Goal: Task Accomplishment & Management: Complete application form

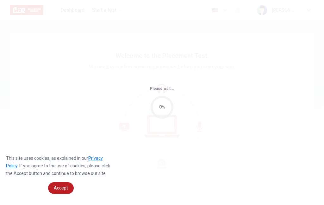
click at [58, 186] on span "Accept" at bounding box center [61, 187] width 14 height 5
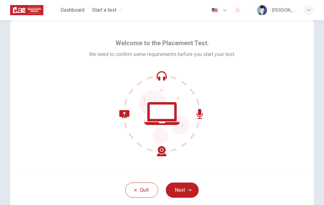
scroll to position [13, 0]
click at [189, 188] on button "Next" at bounding box center [182, 190] width 33 height 15
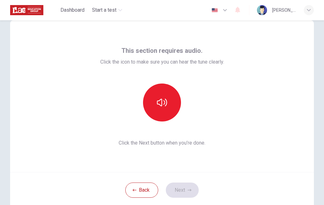
click at [164, 104] on icon "button" at bounding box center [162, 103] width 10 height 8
click at [187, 187] on button "Next" at bounding box center [182, 190] width 33 height 15
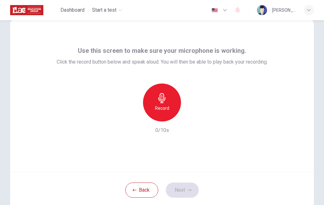
click at [169, 102] on div "Record" at bounding box center [162, 103] width 38 height 38
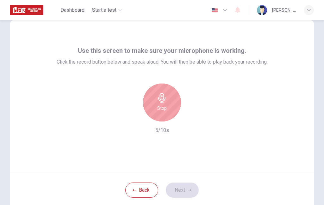
click at [163, 107] on h6 "Stop" at bounding box center [161, 108] width 9 height 8
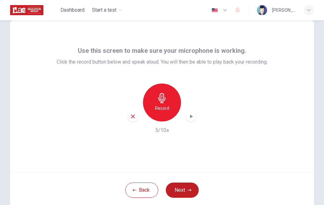
click at [193, 116] on icon "button" at bounding box center [191, 116] width 6 height 6
click at [187, 191] on button "Next" at bounding box center [182, 190] width 33 height 15
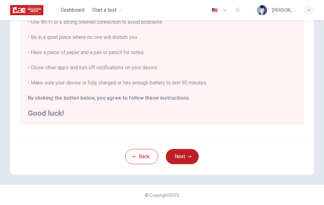
scroll to position [127, 0]
click at [186, 157] on button "Next" at bounding box center [182, 156] width 33 height 15
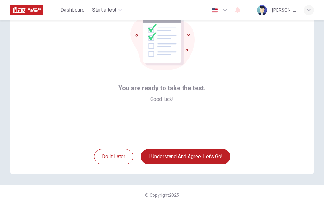
scroll to position [46, 0]
click at [189, 154] on button "I understand and agree. Let’s go!" at bounding box center [186, 156] width 90 height 15
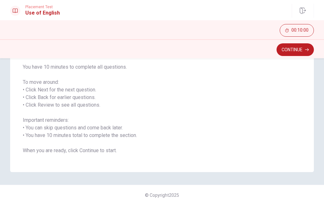
scroll to position [78, 0]
click at [296, 50] on button "Continue" at bounding box center [295, 49] width 37 height 13
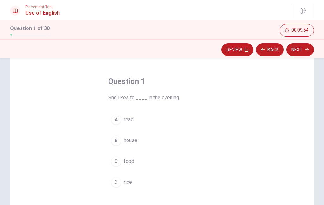
scroll to position [22, 0]
click at [135, 117] on button "A read" at bounding box center [162, 118] width 108 height 16
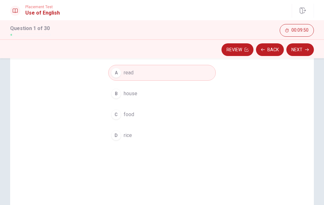
scroll to position [67, 0]
click at [301, 52] on button "Next" at bounding box center [300, 49] width 28 height 13
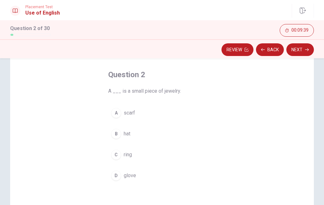
scroll to position [28, 0]
click at [130, 153] on span "ring" at bounding box center [128, 154] width 8 height 8
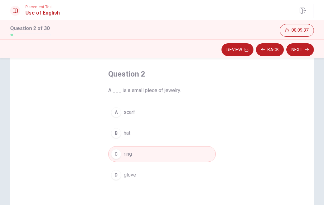
click at [301, 51] on button "Next" at bounding box center [300, 49] width 28 height 13
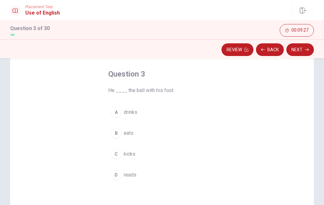
click at [136, 153] on button "C kicks" at bounding box center [162, 154] width 108 height 16
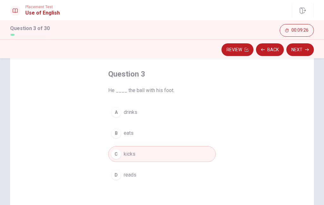
click at [300, 51] on button "Next" at bounding box center [300, 49] width 28 height 13
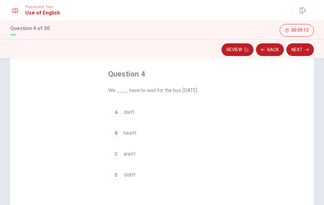
click at [134, 174] on span "didn’t" at bounding box center [130, 175] width 12 height 8
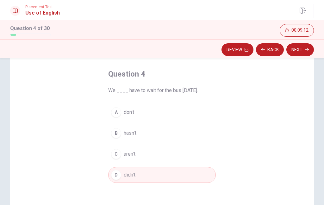
click at [303, 51] on button "Next" at bounding box center [300, 49] width 28 height 13
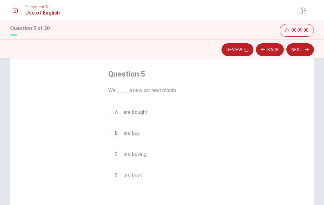
click at [143, 153] on span "are buying" at bounding box center [135, 154] width 23 height 8
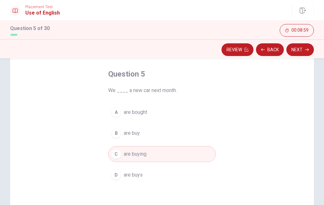
click at [301, 53] on button "Next" at bounding box center [300, 49] width 28 height 13
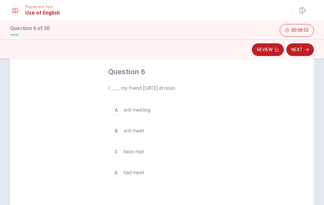
scroll to position [30, 0]
click at [141, 128] on span "will meet" at bounding box center [134, 131] width 20 height 8
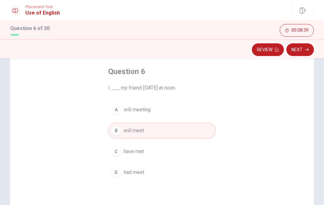
click at [303, 53] on button "Next" at bounding box center [300, 49] width 28 height 13
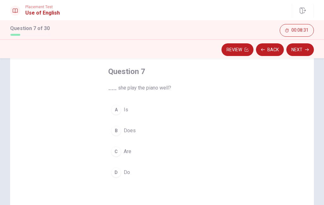
click at [127, 109] on span "Is" at bounding box center [126, 110] width 4 height 8
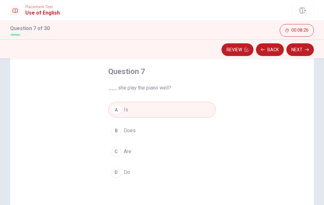
click at [303, 52] on button "Next" at bounding box center [300, 49] width 28 height 13
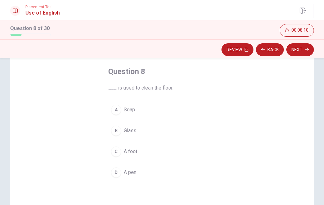
click at [133, 110] on span "Soap" at bounding box center [129, 110] width 11 height 8
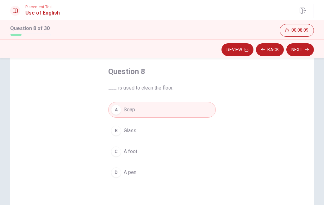
click at [302, 50] on button "Next" at bounding box center [300, 49] width 28 height 13
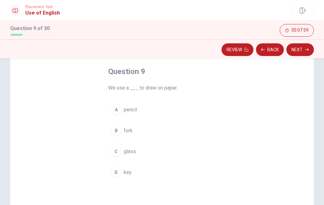
click at [133, 132] on button "B fork" at bounding box center [162, 131] width 108 height 16
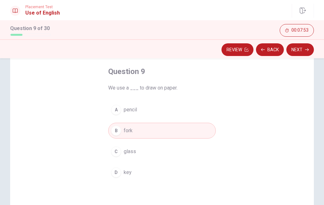
click at [137, 112] on span "pencil" at bounding box center [130, 110] width 13 height 8
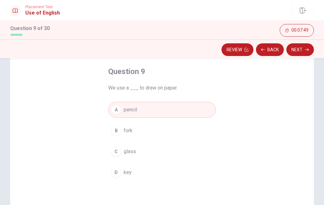
click at [304, 51] on button "Next" at bounding box center [300, 49] width 28 height 13
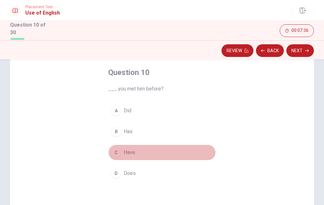
click at [134, 151] on span "Have" at bounding box center [129, 153] width 11 height 8
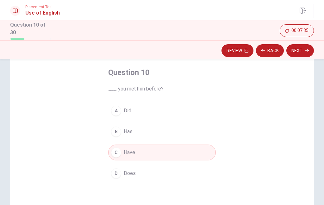
click at [300, 52] on button "Next" at bounding box center [300, 50] width 28 height 13
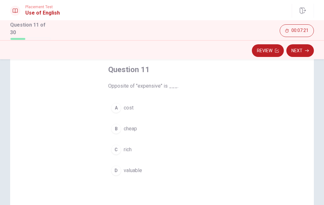
scroll to position [34, 0]
click at [132, 151] on span "rich" at bounding box center [128, 150] width 8 height 8
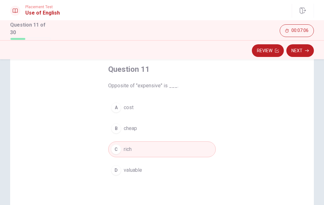
click at [144, 126] on button "B cheap" at bounding box center [162, 129] width 108 height 16
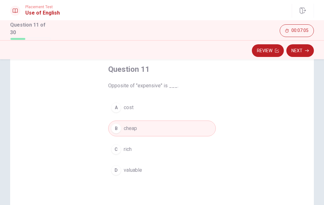
click at [301, 52] on button "Next" at bounding box center [300, 50] width 28 height 13
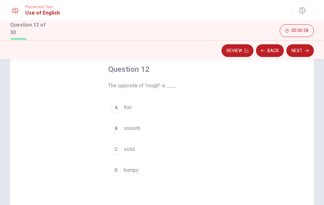
click at [140, 130] on span "smooth" at bounding box center [132, 129] width 17 height 8
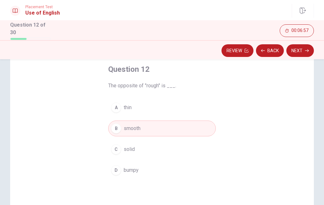
click at [302, 52] on button "Next" at bounding box center [300, 50] width 28 height 13
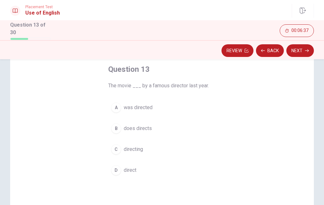
click at [150, 108] on span "was directed" at bounding box center [138, 108] width 29 height 8
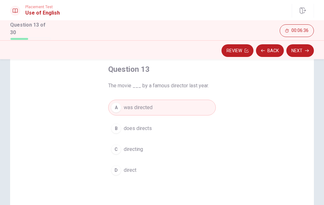
click at [304, 53] on button "Next" at bounding box center [300, 50] width 28 height 13
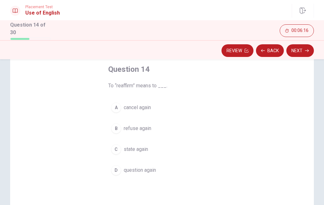
click at [150, 109] on span "cancel again" at bounding box center [137, 108] width 27 height 8
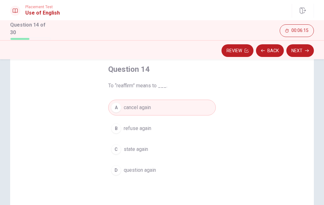
click at [301, 50] on button "Next" at bounding box center [300, 50] width 28 height 13
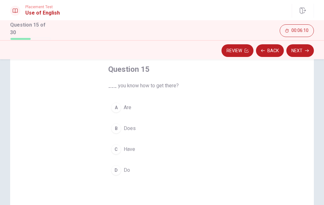
click at [129, 110] on span "Are" at bounding box center [128, 108] width 8 height 8
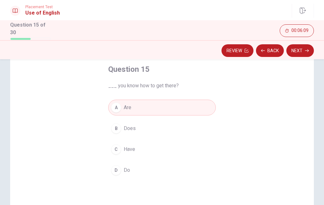
click at [301, 51] on button "Next" at bounding box center [300, 50] width 28 height 13
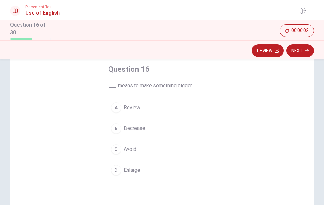
scroll to position [34, 0]
click at [136, 166] on span "Enlarge" at bounding box center [132, 170] width 16 height 8
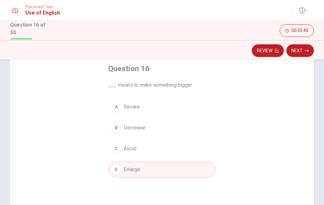
click at [302, 53] on button "Next" at bounding box center [300, 50] width 28 height 13
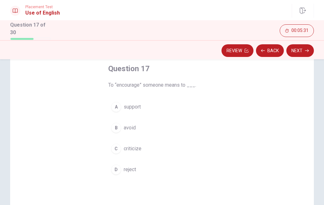
click at [133, 113] on button "A support" at bounding box center [162, 107] width 108 height 16
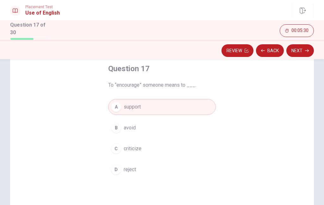
click at [300, 51] on button "Next" at bounding box center [300, 50] width 28 height 13
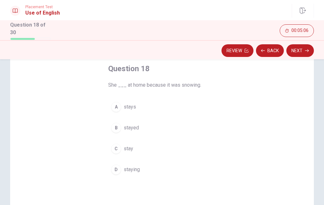
click at [140, 172] on button "D staying" at bounding box center [162, 170] width 108 height 16
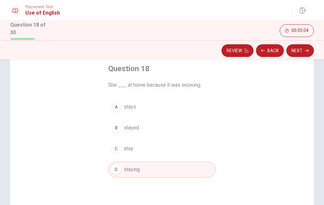
click at [303, 51] on button "Next" at bounding box center [300, 50] width 28 height 13
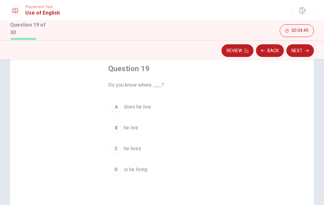
click at [140, 146] on span "he lives" at bounding box center [132, 149] width 17 height 8
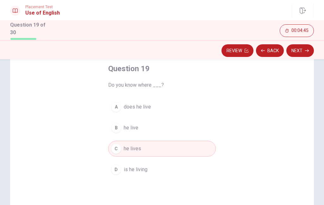
click at [303, 52] on button "Next" at bounding box center [300, 50] width 28 height 13
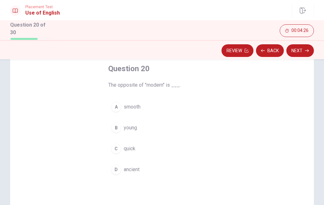
click at [141, 169] on button "D ancient" at bounding box center [162, 170] width 108 height 16
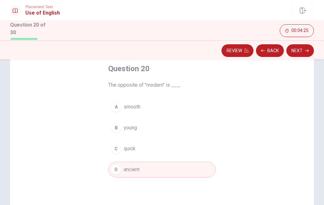
click at [301, 53] on button "Next" at bounding box center [300, 50] width 28 height 13
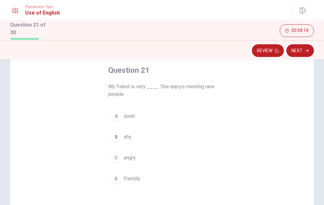
scroll to position [34, 0]
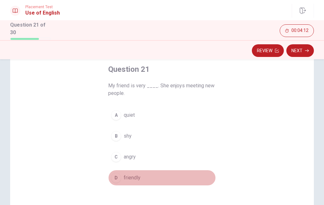
click at [138, 177] on span "friendly" at bounding box center [132, 178] width 17 height 8
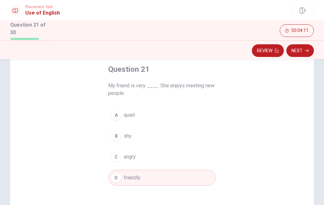
click at [300, 56] on button "Next" at bounding box center [300, 50] width 28 height 13
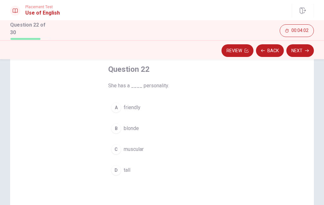
click at [137, 109] on span "friendly" at bounding box center [132, 108] width 17 height 8
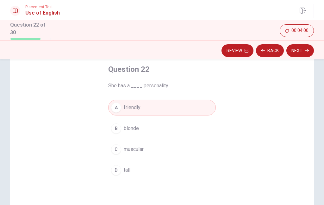
click at [302, 52] on button "Next" at bounding box center [300, 50] width 28 height 13
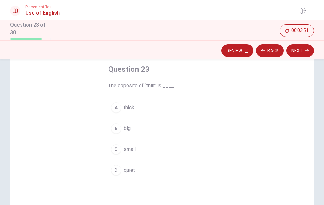
click at [136, 108] on button "A thick" at bounding box center [162, 108] width 108 height 16
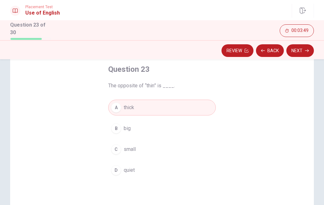
click at [307, 51] on icon "button" at bounding box center [307, 51] width 4 height 4
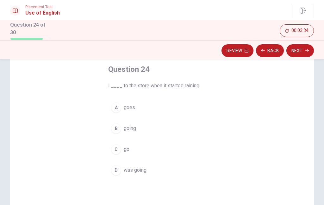
click at [135, 127] on span "going" at bounding box center [130, 129] width 12 height 8
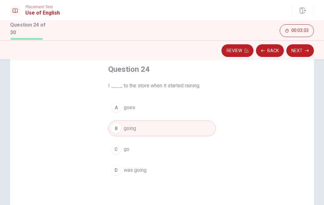
click at [302, 51] on button "Next" at bounding box center [300, 50] width 28 height 13
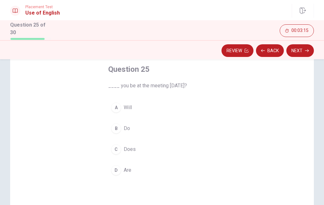
click at [130, 170] on span "Are" at bounding box center [128, 170] width 8 height 8
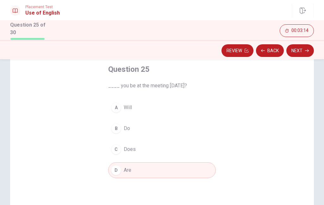
click at [303, 51] on button "Next" at bounding box center [300, 50] width 28 height 13
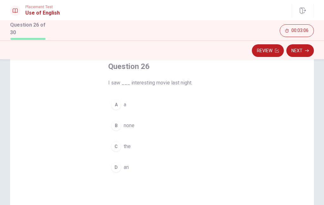
scroll to position [37, 0]
click at [131, 147] on span "the" at bounding box center [127, 146] width 7 height 8
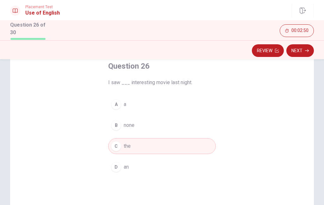
click at [303, 51] on button "Next" at bounding box center [300, 50] width 28 height 13
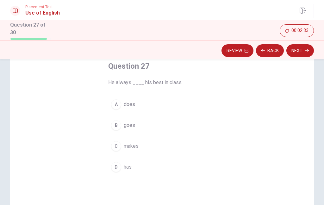
click at [136, 147] on span "makes" at bounding box center [131, 146] width 15 height 8
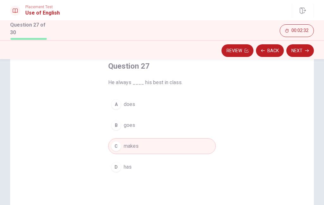
click at [299, 56] on button "Next" at bounding box center [300, 50] width 28 height 13
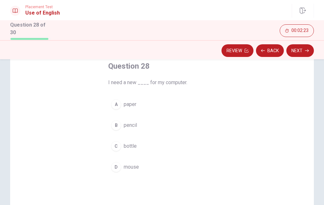
click at [138, 170] on span "mouse" at bounding box center [131, 167] width 15 height 8
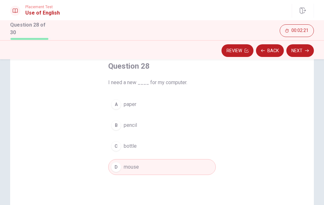
click at [304, 51] on button "Next" at bounding box center [300, 50] width 28 height 13
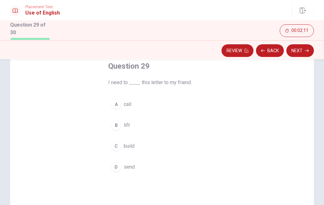
click at [133, 165] on span "send" at bounding box center [129, 167] width 11 height 8
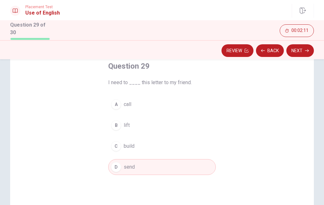
click at [303, 52] on button "Next" at bounding box center [300, 50] width 28 height 13
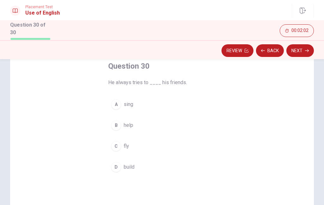
click at [134, 123] on button "B help" at bounding box center [162, 125] width 108 height 16
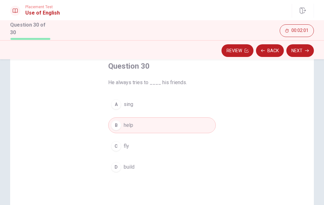
click at [300, 52] on button "Next" at bounding box center [300, 50] width 28 height 13
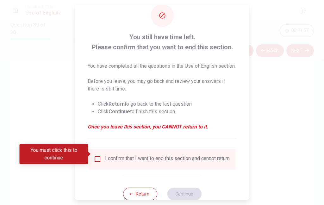
scroll to position [13, 0]
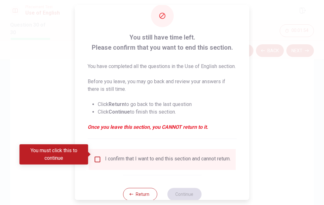
click at [141, 191] on button "Return" at bounding box center [140, 194] width 34 height 13
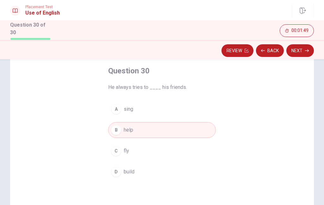
scroll to position [27, 0]
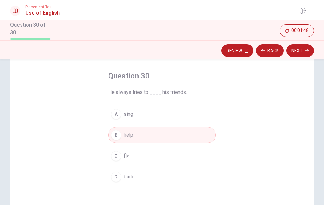
click at [267, 51] on button "Back" at bounding box center [270, 50] width 28 height 13
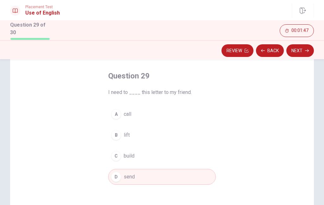
click at [269, 53] on button "Back" at bounding box center [270, 50] width 28 height 13
click at [270, 52] on button "Back" at bounding box center [270, 50] width 28 height 13
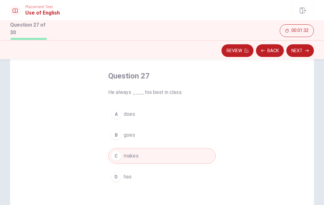
click at [272, 50] on button "Back" at bounding box center [270, 50] width 28 height 13
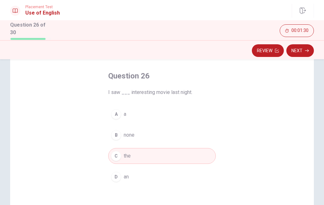
click at [272, 49] on button "Review" at bounding box center [268, 50] width 32 height 13
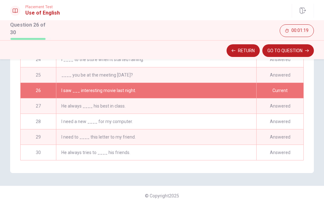
scroll to position [323, 0]
click at [301, 50] on button "GO TO QUESTION" at bounding box center [288, 50] width 52 height 13
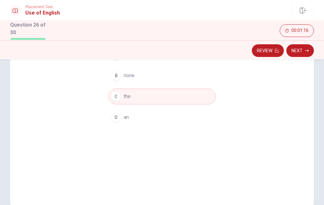
scroll to position [86, 0]
click at [303, 52] on button "Next" at bounding box center [300, 50] width 28 height 13
click at [308, 50] on icon "button" at bounding box center [307, 50] width 4 height 3
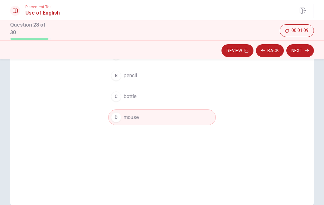
click at [305, 53] on button "Next" at bounding box center [300, 50] width 28 height 13
click at [306, 50] on icon "button" at bounding box center [307, 51] width 4 height 4
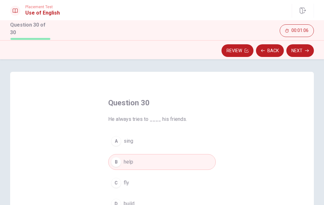
scroll to position [-1, 0]
click at [306, 51] on icon "button" at bounding box center [307, 51] width 4 height 4
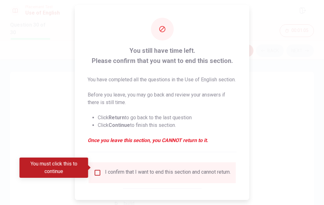
scroll to position [0, 0]
click at [98, 169] on input "You must click this to continue" at bounding box center [98, 173] width 8 height 8
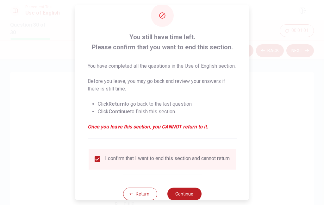
scroll to position [13, 0]
click at [187, 192] on button "Continue" at bounding box center [184, 194] width 34 height 13
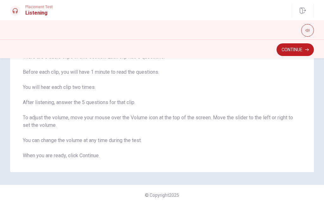
scroll to position [53, 0]
click at [293, 50] on button "Continue" at bounding box center [295, 49] width 37 height 13
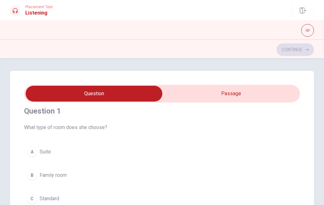
scroll to position [19, 0]
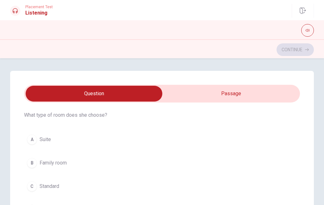
click at [59, 185] on span "Standard" at bounding box center [50, 187] width 20 height 8
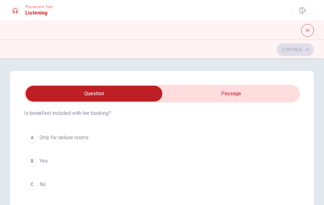
click at [47, 160] on span "Yes" at bounding box center [44, 161] width 8 height 8
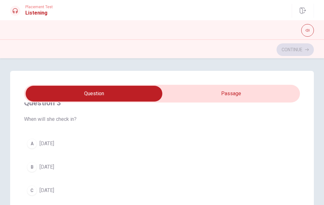
scroll to position [303, 0]
click at [52, 147] on span "[DATE]" at bounding box center [47, 145] width 15 height 8
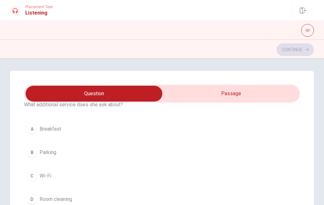
scroll to position [460, 0]
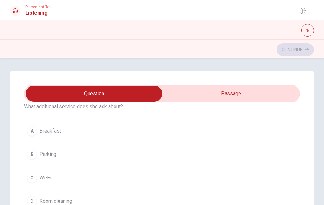
click at [54, 128] on span "Breakfast" at bounding box center [51, 131] width 22 height 8
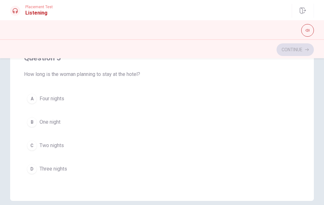
scroll to position [125, 0]
click at [55, 151] on button "C Two nights" at bounding box center [162, 145] width 276 height 16
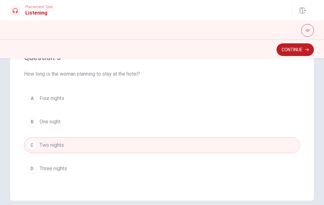
click at [295, 51] on button "Continue" at bounding box center [295, 49] width 37 height 13
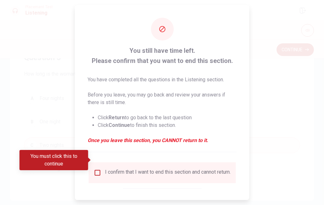
click at [96, 169] on input "You must click this to continue" at bounding box center [98, 173] width 8 height 8
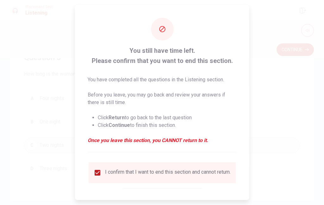
click at [187, 201] on button "Continue" at bounding box center [184, 207] width 34 height 13
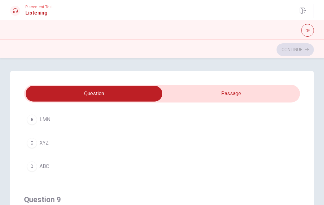
scroll to position [351, 0]
click at [53, 144] on button "C XYZ" at bounding box center [162, 143] width 276 height 16
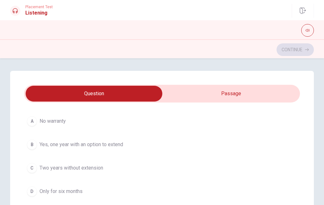
scroll to position [37, 0]
click at [121, 147] on span "Yes, one year with an option to extend" at bounding box center [82, 145] width 84 height 8
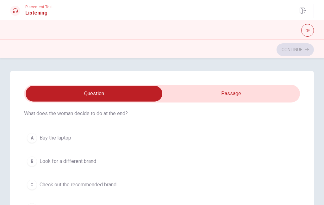
scroll to position [165, 0]
click at [67, 138] on span "Buy the laptop" at bounding box center [56, 138] width 32 height 8
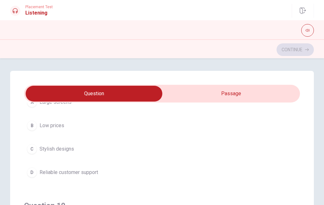
scroll to position [490, 0]
click at [96, 174] on span "Reliable customer support" at bounding box center [69, 172] width 59 height 8
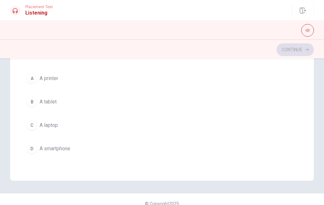
scroll to position [510, 0]
click at [55, 128] on span "A laptop" at bounding box center [49, 128] width 18 height 8
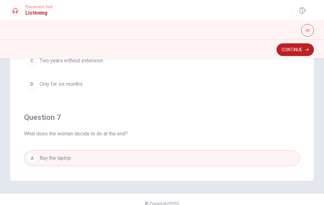
scroll to position [0, 0]
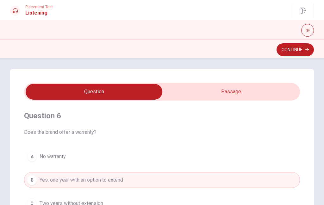
click at [291, 49] on button "Continue" at bounding box center [295, 49] width 37 height 13
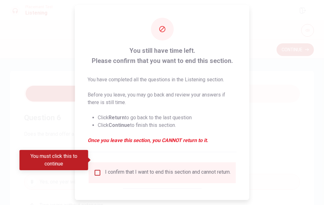
click at [98, 169] on input "You must click this to continue" at bounding box center [98, 173] width 8 height 8
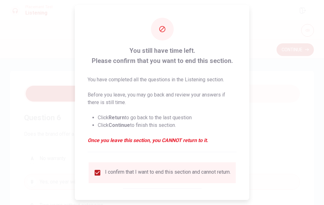
click at [189, 201] on button "Continue" at bounding box center [184, 207] width 34 height 13
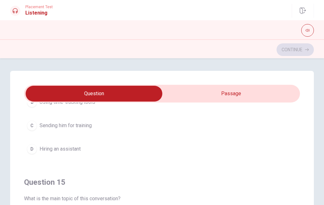
checkbox input "true"
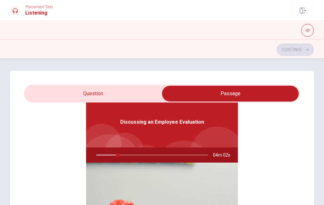
scroll to position [35, 0]
type input "20"
checkbox input "false"
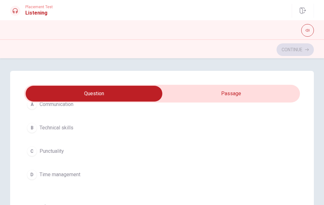
scroll to position [201, 0]
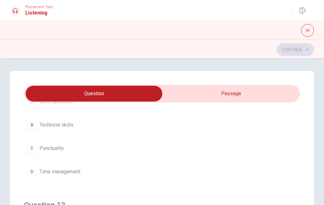
click at [81, 176] on button "D Time management" at bounding box center [162, 172] width 276 height 16
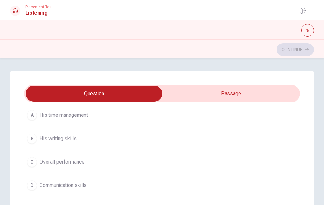
scroll to position [332, 0]
click at [93, 119] on button "A His time management" at bounding box center [162, 115] width 276 height 16
click at [94, 138] on span "Using time-tracking tools" at bounding box center [68, 138] width 56 height 8
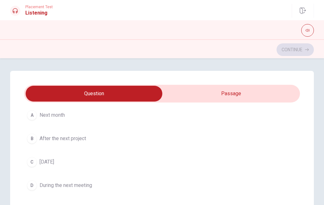
click at [101, 186] on button "D During the next meeting" at bounding box center [162, 186] width 276 height 16
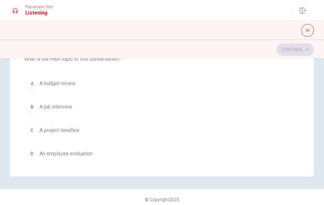
scroll to position [504, 0]
click at [83, 133] on button "C A project deadline" at bounding box center [162, 130] width 276 height 16
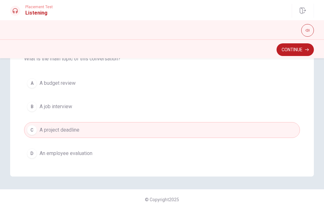
click at [297, 50] on button "Continue" at bounding box center [295, 49] width 37 height 13
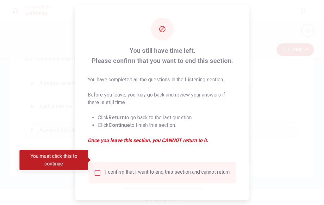
click at [98, 169] on input "You must click this to continue" at bounding box center [98, 173] width 8 height 8
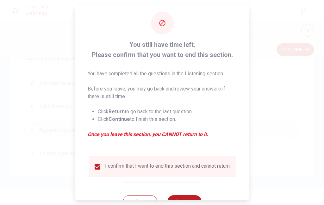
scroll to position [6, 0]
click at [186, 196] on button "Continue" at bounding box center [184, 202] width 34 height 13
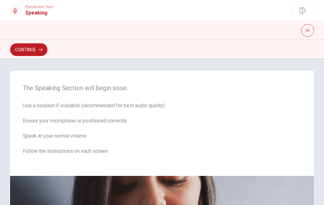
scroll to position [0, 0]
click at [306, 30] on icon "button" at bounding box center [308, 30] width 4 height 4
click at [309, 30] on icon "button" at bounding box center [308, 30] width 4 height 4
click at [35, 50] on button "Continue" at bounding box center [28, 49] width 37 height 13
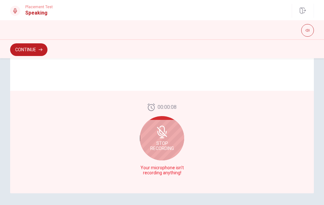
scroll to position [153, 0]
click at [169, 141] on div "Stop Recording" at bounding box center [162, 138] width 44 height 44
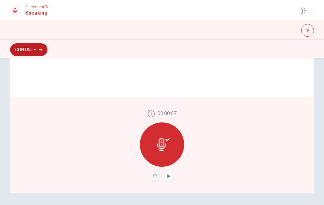
click at [172, 173] on button "Play Audio" at bounding box center [169, 176] width 9 height 9
click at [169, 173] on button "Pause Audio" at bounding box center [169, 176] width 9 height 9
click at [166, 148] on icon at bounding box center [163, 144] width 13 height 13
click at [173, 184] on div "00:00:07" at bounding box center [162, 145] width 304 height 96
click at [169, 177] on icon "Play Audio" at bounding box center [168, 176] width 3 height 4
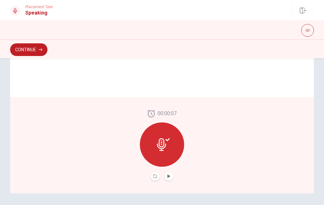
click at [168, 172] on button "Play Audio" at bounding box center [169, 176] width 9 height 9
click at [166, 144] on icon at bounding box center [163, 144] width 13 height 13
click at [153, 178] on button "Record Again" at bounding box center [155, 176] width 9 height 9
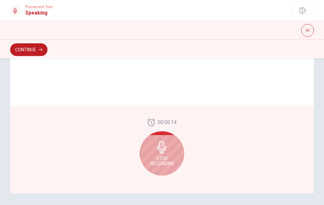
click at [170, 156] on span "Stop Recording" at bounding box center [162, 161] width 24 height 10
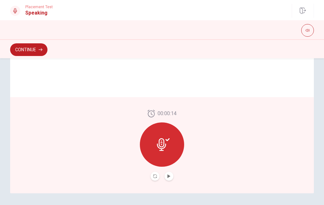
click at [163, 150] on icon at bounding box center [161, 144] width 9 height 13
click at [163, 137] on div at bounding box center [162, 144] width 44 height 44
click at [169, 176] on icon "Play Audio" at bounding box center [168, 176] width 3 height 4
click at [170, 180] on button "Play Audio" at bounding box center [169, 176] width 9 height 9
click at [169, 177] on icon "Play Audio" at bounding box center [168, 176] width 3 height 4
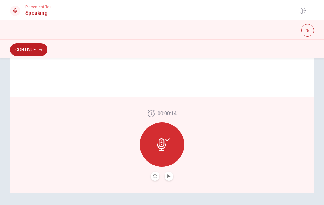
click at [169, 142] on icon at bounding box center [163, 144] width 13 height 13
click at [153, 178] on icon "Record Again" at bounding box center [155, 176] width 4 height 4
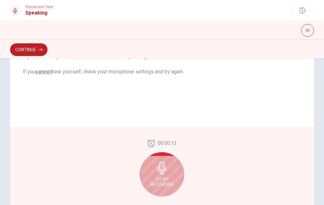
scroll to position [133, 0]
click at [168, 171] on icon at bounding box center [162, 168] width 13 height 13
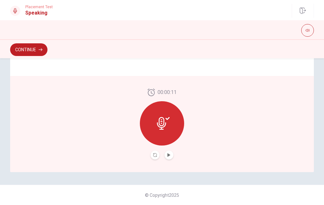
scroll to position [175, 0]
click at [169, 156] on icon "Play Audio" at bounding box center [168, 155] width 3 height 4
click at [170, 155] on icon "Play Audio" at bounding box center [168, 155] width 3 height 4
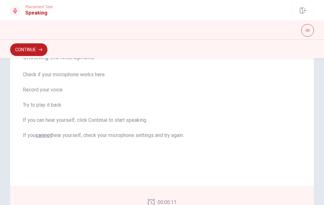
scroll to position [64, 0]
click at [35, 49] on button "Continue" at bounding box center [28, 49] width 37 height 13
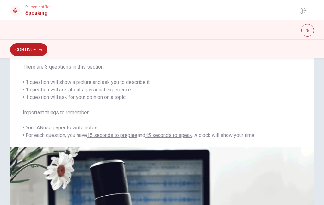
scroll to position [51, 0]
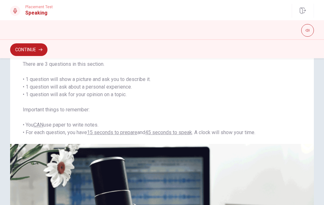
click at [236, 106] on span "The Speaking Test will start now. There are 3 questions in this section. • 1 qu…" at bounding box center [162, 90] width 278 height 91
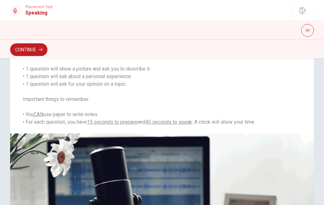
scroll to position [61, 0]
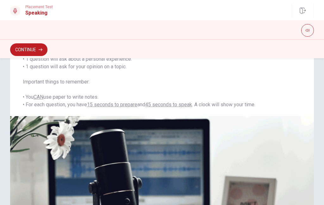
scroll to position [79, 0]
click at [30, 53] on button "Continue" at bounding box center [28, 49] width 37 height 13
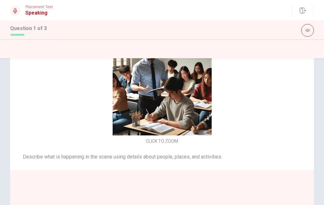
scroll to position [26, 0]
click at [164, 146] on button "CLICK TO ZOOM" at bounding box center [161, 141] width 37 height 9
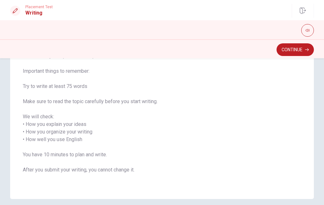
scroll to position [59, 0]
click at [293, 49] on button "Continue" at bounding box center [295, 49] width 37 height 13
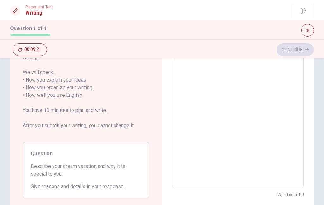
scroll to position [98, 0]
click at [197, 84] on textarea at bounding box center [238, 91] width 123 height 183
click at [202, 87] on textarea at bounding box center [238, 91] width 123 height 183
type textarea "I"
type textarea "x"
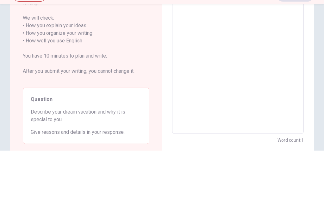
scroll to position [0, 0]
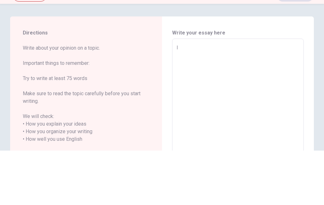
type textarea "I"
type textarea "x"
type textarea "I h"
type textarea "x"
type textarea "I ho"
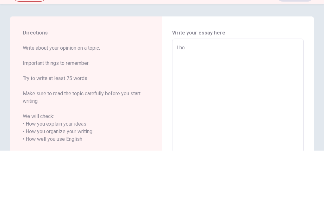
type textarea "x"
type textarea "I hop"
type textarea "x"
type textarea "I hope"
type textarea "x"
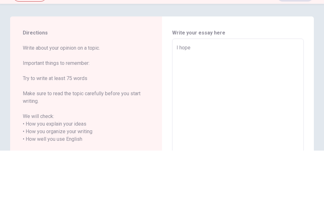
type textarea "I hope"
type textarea "x"
type textarea "I hope m"
type textarea "x"
type textarea "I hope my"
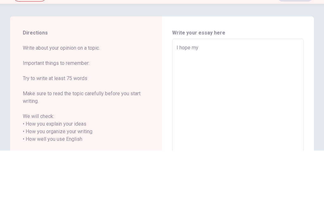
type textarea "x"
type textarea "I hope my"
type textarea "x"
type textarea "I hope my e"
type textarea "x"
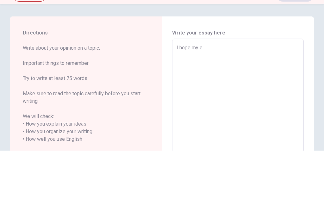
type textarea "I hope my en"
type textarea "x"
type textarea "I hope my eng"
type textarea "x"
type textarea "I hope my engl"
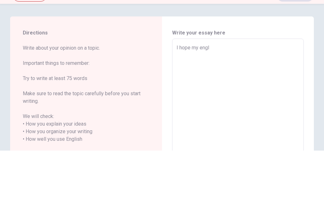
type textarea "x"
type textarea "I hope my engli"
type textarea "x"
type textarea "I hope my englis"
type textarea "x"
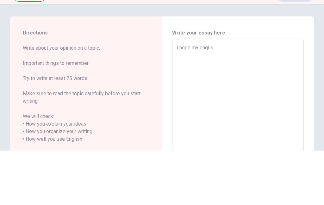
type textarea "I hope my english"
type textarea "x"
type textarea "I hope my english"
type textarea "x"
type textarea "I hope my english c"
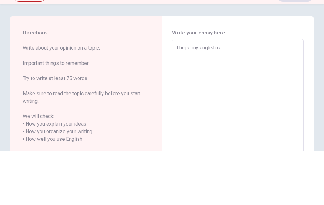
type textarea "x"
type textarea "I hope my english ca"
type textarea "x"
type textarea "I hope my english can"
type textarea "x"
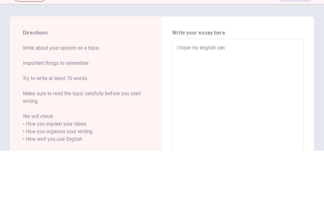
type textarea "I hope my english can"
type textarea "x"
type textarea "I hope my english can"
type textarea "x"
type textarea "I hope my english can"
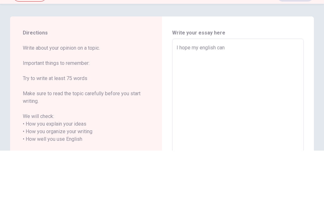
type textarea "x"
type textarea "I hope my english can t"
type textarea "x"
type textarea "I hope my english can ta"
type textarea "x"
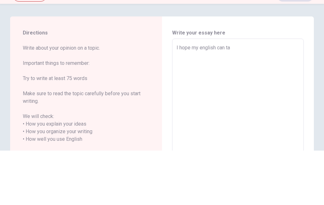
type textarea "I hope my english can tal"
type textarea "x"
type textarea "I hope my english can talk"
type textarea "x"
type textarea "I hope my english can talk"
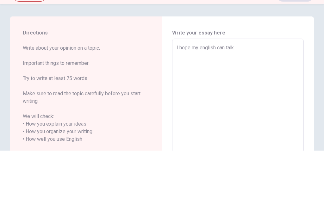
type textarea "x"
type textarea "I hope my english can talk t"
type textarea "x"
type textarea "I hope my english can talk to"
type textarea "x"
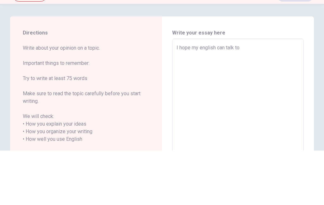
type textarea "I hope my english can talk to"
type textarea "x"
type textarea "I hope my english can talk to e"
type textarea "x"
type textarea "I hope my english can talk to ea"
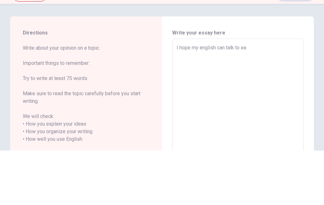
type textarea "x"
type textarea "I hope my english can talk to eas"
type textarea "x"
type textarea "I hope my english can talk to easr"
type textarea "x"
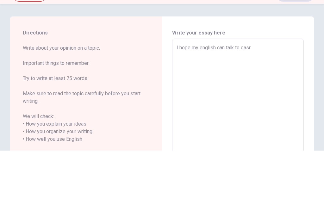
type textarea "I hope my english can talk to eas"
type textarea "x"
type textarea "I hope my english can talk to easy"
type textarea "x"
type textarea "I hope my english can talk to easy."
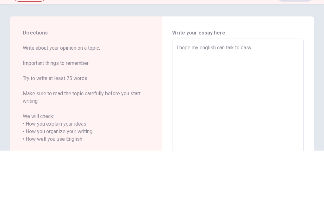
type textarea "x"
type textarea "I hope my english can talk to easy.."
type textarea "x"
type textarea "I hope my english can talk to easy.."
type textarea "x"
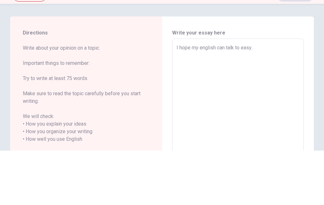
type textarea "I hope my english can talk to easy.."
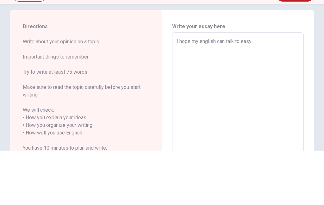
click at [179, 92] on textarea "I hope my english can talk to easy.." at bounding box center [238, 183] width 123 height 183
click at [185, 92] on textarea "I hope my english can talk to easy.." at bounding box center [238, 183] width 123 height 183
click at [190, 92] on textarea "I hope my english can talk to easy.." at bounding box center [238, 183] width 123 height 183
click at [185, 92] on textarea "I hope my english can talk to easy.." at bounding box center [238, 183] width 123 height 183
type textarea "x"
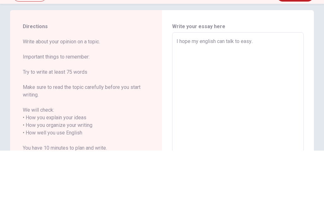
type textarea "I hope my english can talk to easy.. B"
type textarea "x"
type textarea "I hope my english can talk to easy.. Be"
type textarea "x"
type textarea "I hope my english can talk to easy.. Bea"
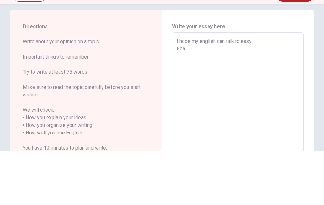
type textarea "x"
type textarea "I hope my english can talk to easy.. Be"
type textarea "x"
type textarea "I hope my english can talk to easy.. Bec"
type textarea "x"
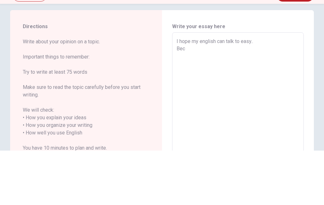
type textarea "I hope my english can talk to easy.. [GEOGRAPHIC_DATA]"
type textarea "x"
type textarea "I hope my english can talk to easy.. [GEOGRAPHIC_DATA]"
type textarea "x"
type textarea "I hope my english can talk to easy.. [GEOGRAPHIC_DATA]"
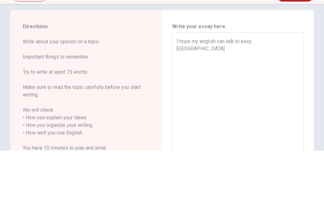
click at [194, 111] on textarea "I hope my english can talk to easy.. [GEOGRAPHIC_DATA]" at bounding box center [238, 183] width 123 height 183
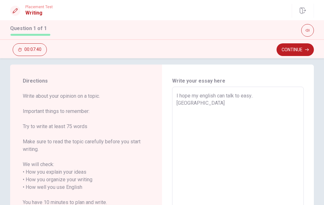
scroll to position [0, 0]
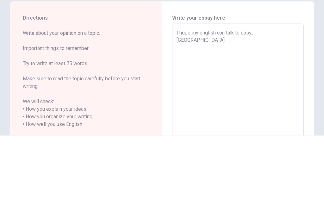
click at [213, 98] on textarea "I hope my english can talk to easy.. [GEOGRAPHIC_DATA]" at bounding box center [238, 189] width 123 height 183
click at [197, 98] on textarea "I hope my english can talk to easy.. [GEOGRAPHIC_DATA]" at bounding box center [238, 189] width 123 height 183
click at [208, 98] on textarea "I hope my english can talk to easy.. [GEOGRAPHIC_DATA]" at bounding box center [238, 189] width 123 height 183
click at [206, 98] on textarea "I hope my english can talk to easy.. [GEOGRAPHIC_DATA]" at bounding box center [238, 189] width 123 height 183
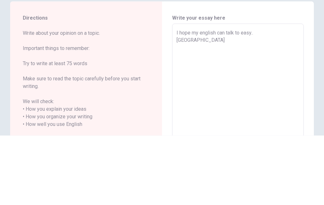
click at [193, 98] on textarea "I hope my english can talk to easy.. [GEOGRAPHIC_DATA]" at bounding box center [238, 189] width 123 height 183
click at [207, 98] on textarea "I hope my english can talk to easy.. [GEOGRAPHIC_DATA]" at bounding box center [238, 189] width 123 height 183
click at [203, 98] on textarea "I hope my english can talk to easy.. [GEOGRAPHIC_DATA]" at bounding box center [238, 189] width 123 height 183
click at [209, 98] on textarea "I hope my english can talk to easy.. [GEOGRAPHIC_DATA]" at bounding box center [238, 189] width 123 height 183
click at [193, 98] on textarea "I hope my english can talk to easy.. [GEOGRAPHIC_DATA]" at bounding box center [238, 189] width 123 height 183
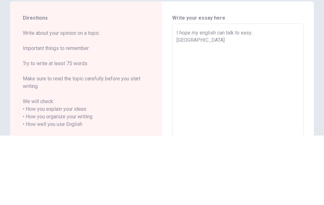
type textarea "x"
type textarea "I hope my english can talk to easy.. [GEOGRAPHIC_DATA]"
type textarea "x"
type textarea "I hope my english can talk to easy.. Becaus"
type textarea "x"
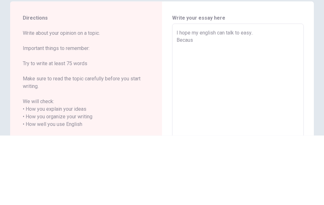
type textarea "I hope my english can talk to easy.. Because"
type textarea "x"
type textarea "I hope my english can talk to easy.. Because"
type textarea "x"
type textarea "I hope my english can talk to easy.. Because"
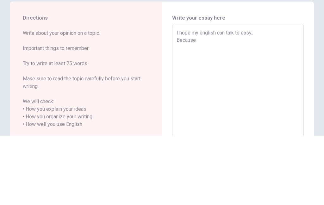
type textarea "x"
type textarea "I hope my english can talk to easy.. Becaus"
type textarea "x"
type textarea "I hope my english can talk to easy.. [GEOGRAPHIC_DATA]"
type textarea "x"
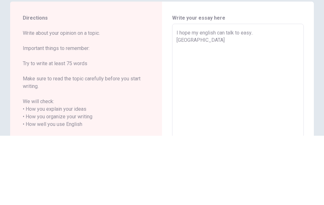
type textarea "I hope my english can talk to easy.. [GEOGRAPHIC_DATA]"
type textarea "x"
type textarea "I hope my english can talk to easy.. Bec"
type textarea "x"
type textarea "I hope my english can talk to easy.. Be"
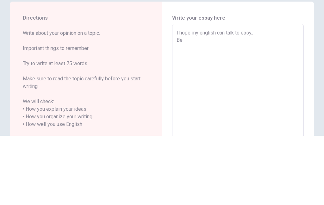
type textarea "x"
type textarea "I hope my english can talk to easy.. B"
type textarea "x"
type textarea "I hope my english can talk to easy.."
type textarea "x"
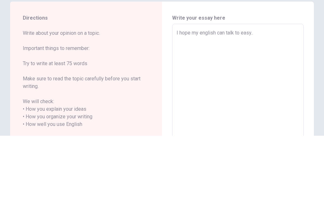
type textarea "I hope my english can talk to easy.."
type textarea "x"
type textarea "I hope my english can talk to easy."
type textarea "x"
type textarea "I hope my english can talk to easy"
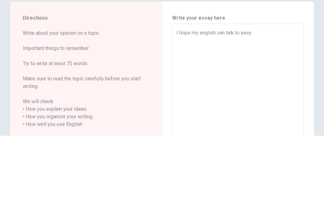
type textarea "x"
type textarea "I hope my english can talk to eas"
type textarea "x"
type textarea "I hope my english can talk to easy"
type textarea "x"
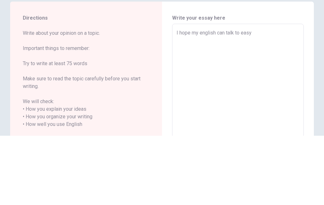
type textarea "I hope my english can talk to easy."
type textarea "x"
type textarea "I hope my english can talk to easy."
type textarea "x"
type textarea "I hope my english can talk to easy. I"
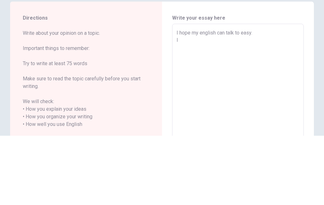
type textarea "x"
type textarea "I hope my english can talk to easy."
type textarea "x"
type textarea "I hope my english can talk to easy."
type textarea "x"
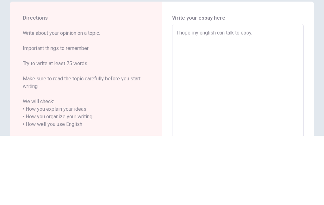
type textarea "I hope my english can talk to easy."
type textarea "x"
type textarea "I hope my english can talk to easy. I"
type textarea "x"
type textarea "I hope my english can talk to easy."
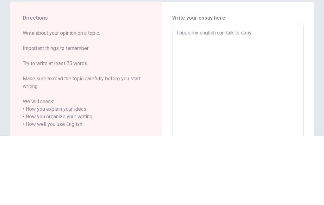
type textarea "x"
type textarea "I hope my english can talk to easy. W"
type textarea "x"
type textarea "I hope my english can talk to easy. Ww"
type textarea "x"
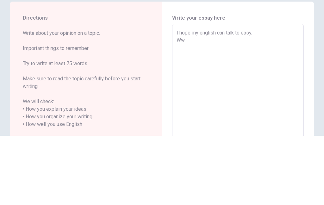
type textarea "I hope my english can talk to easy. Wwh"
type textarea "x"
type textarea "I hope my english can talk to easy. Wwhe"
type textarea "x"
type textarea "I hope my english can talk to easy. Wwhen"
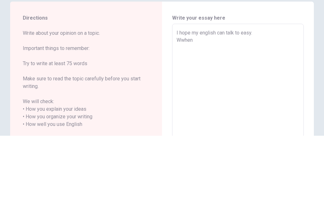
type textarea "x"
type textarea "I hope my english can talk to easy. Wwhe"
type textarea "x"
type textarea "I hope my english can talk to easy. Wwh"
type textarea "x"
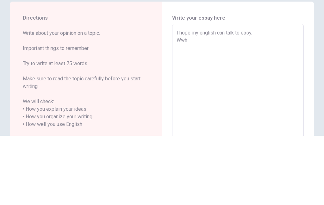
type textarea "I hope my english can talk to easy. Ww"
type textarea "x"
type textarea "I hope my english can talk to easy. W"
type textarea "x"
type textarea "I hope my english can talk to easy."
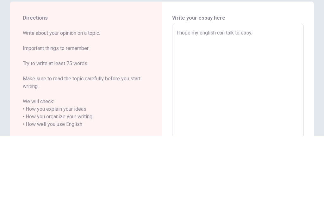
type textarea "x"
type textarea "I hope my english can talk to easy."
type textarea "x"
type textarea "I hope my english can talk to easy.w"
type textarea "x"
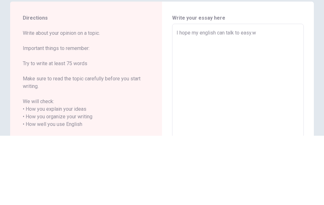
type textarea "I hope my english can talk to easy.wh"
type textarea "x"
type textarea "I hope my english can talk to easy.when"
click at [254, 98] on textarea "I hope my english can talk to easy.when" at bounding box center [238, 189] width 123 height 183
click at [251, 98] on textarea "I hope my english can talk to easy.when" at bounding box center [238, 189] width 123 height 183
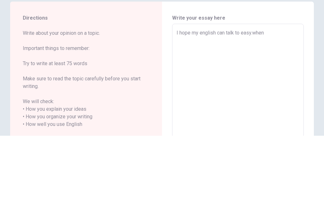
click at [246, 98] on textarea "I hope my english can talk to easy.when" at bounding box center [238, 189] width 123 height 183
click at [229, 98] on textarea "I hope my english can talk to easy.when" at bounding box center [238, 189] width 123 height 183
type textarea "x"
type textarea "I hope my english can talk to easy.when"
click at [122, 99] on span "Write about your opinion on a topic. Important things to remember: Try to write…" at bounding box center [86, 167] width 127 height 137
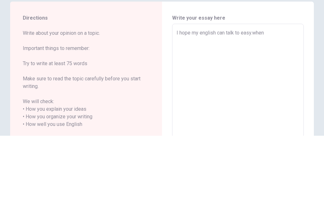
click at [279, 98] on textarea "I hope my english can talk to easy.when" at bounding box center [238, 189] width 123 height 183
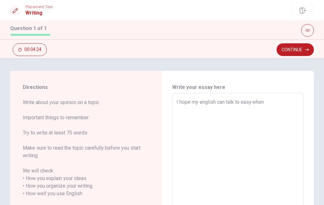
click at [199, 131] on textarea "I hope my english can talk to easy.when" at bounding box center [238, 189] width 123 height 183
type textarea "x"
click at [279, 98] on textarea "I hope my english can talk to easy.when" at bounding box center [238, 189] width 123 height 183
type textarea "I hope my english can talk to easy.whenK"
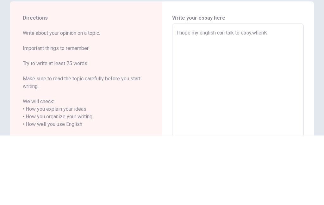
type textarea "x"
click at [273, 98] on textarea "I hope my english can talk to easy.whenK" at bounding box center [238, 189] width 123 height 183
type textarea "I hope my english can talk to easy.when"
type textarea "x"
type textarea "I hope my english can talk to easy.whe"
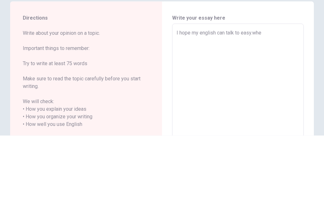
type textarea "x"
type textarea "I hope my english can talk to easy.wh"
type textarea "x"
type textarea "I hope my english can talk to easy.w"
type textarea "x"
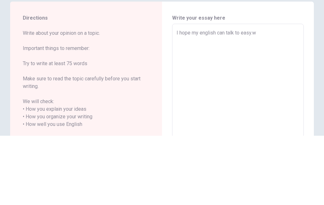
type textarea "I hope my english can talk to easy."
type textarea "x"
type textarea "I hope my english can talk to easy."
type textarea "x"
type textarea "I hope my english can talk to easy.W"
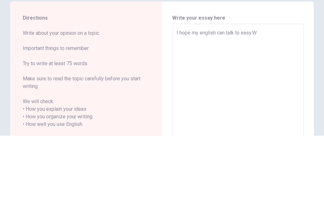
type textarea "x"
type textarea "I hope my english can talk to easy.We"
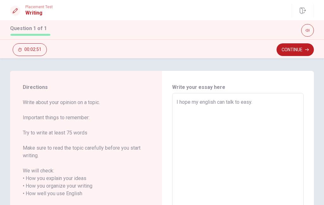
click at [269, 102] on textarea "I hope my english can talk to easy." at bounding box center [238, 189] width 123 height 183
click at [218, 98] on textarea "I hope my english can talk to easy." at bounding box center [238, 189] width 123 height 183
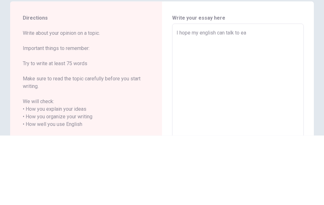
click at [266, 98] on textarea "I hope my english can talk to ea" at bounding box center [238, 189] width 123 height 183
click at [262, 106] on textarea "I hope my english can talk to ea" at bounding box center [238, 189] width 123 height 183
click at [241, 98] on textarea "I hope my english can talk to ea" at bounding box center [238, 189] width 123 height 183
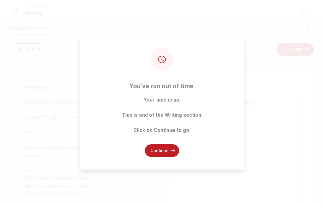
click at [165, 157] on button "Continue" at bounding box center [162, 150] width 34 height 13
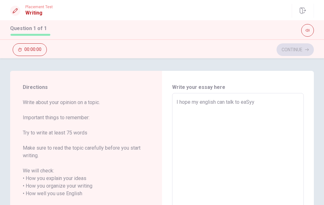
click at [163, 158] on div "Write your essay here I hope my english can talk to eaSyy x ​ Word count : 8" at bounding box center [238, 190] width 152 height 239
